Goal: Entertainment & Leisure: Consume media (video, audio)

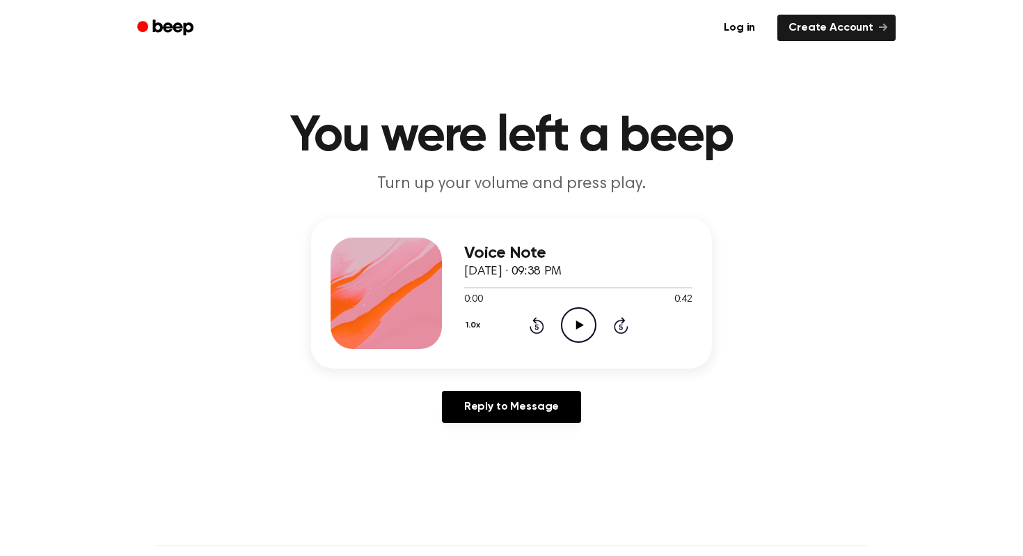
click at [581, 329] on icon "Play Audio" at bounding box center [579, 325] width 36 height 36
click at [585, 320] on icon "Play Audio" at bounding box center [579, 325] width 36 height 36
click at [569, 328] on icon "Play Audio" at bounding box center [579, 325] width 36 height 36
click at [433, 290] on div at bounding box center [386, 292] width 111 height 111
click at [427, 292] on div at bounding box center [386, 292] width 111 height 111
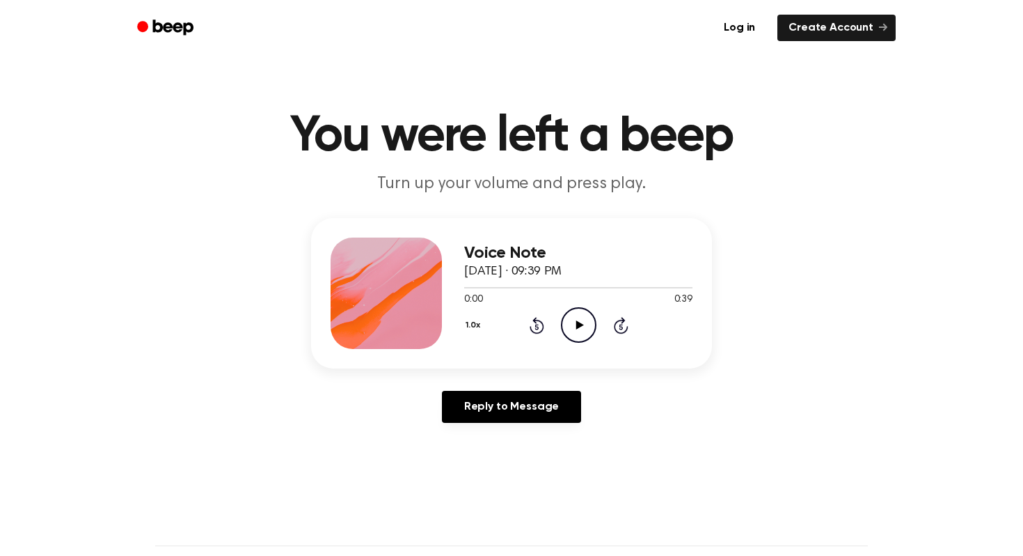
click at [579, 324] on icon at bounding box center [580, 324] width 8 height 9
drag, startPoint x: 565, startPoint y: 288, endPoint x: 454, endPoint y: 289, distance: 111.4
click at [454, 289] on div "Voice Note September 9, 2025 · 09:39 PM 0:18 0:39 Your browser does not support…" at bounding box center [511, 293] width 401 height 150
click at [539, 326] on icon "Rewind 5 seconds" at bounding box center [536, 325] width 15 height 18
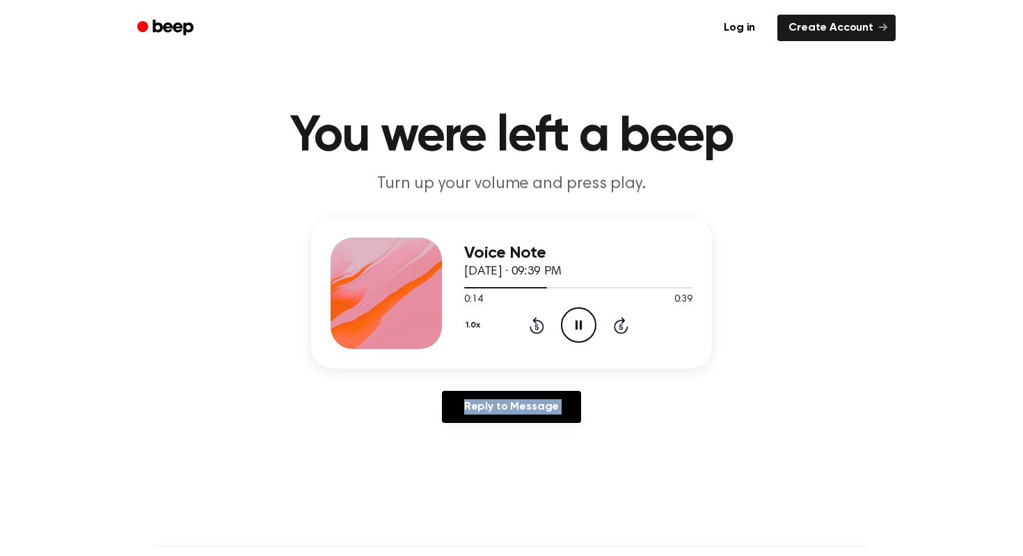
click at [539, 326] on icon "Rewind 5 seconds" at bounding box center [536, 325] width 15 height 18
click at [711, 458] on main "You were left a beep Turn up your volume and press play. Voice Note September 9…" at bounding box center [511, 429] width 1023 height 858
click at [575, 328] on icon "Play Audio" at bounding box center [579, 325] width 36 height 36
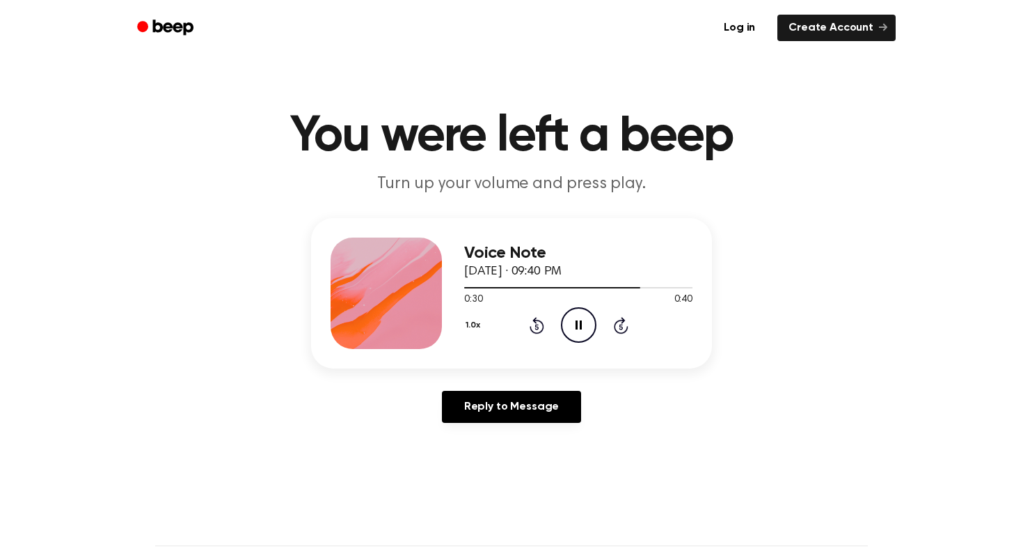
click at [539, 327] on icon "Rewind 5 seconds" at bounding box center [536, 325] width 15 height 18
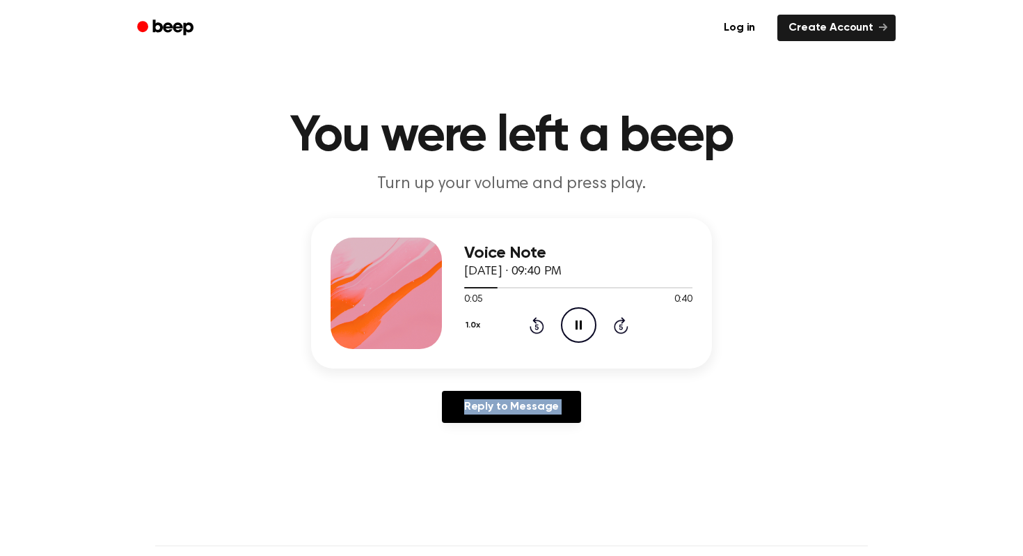
click at [539, 327] on icon "Rewind 5 seconds" at bounding box center [536, 325] width 15 height 18
